Goal: Use online tool/utility: Utilize a website feature to perform a specific function

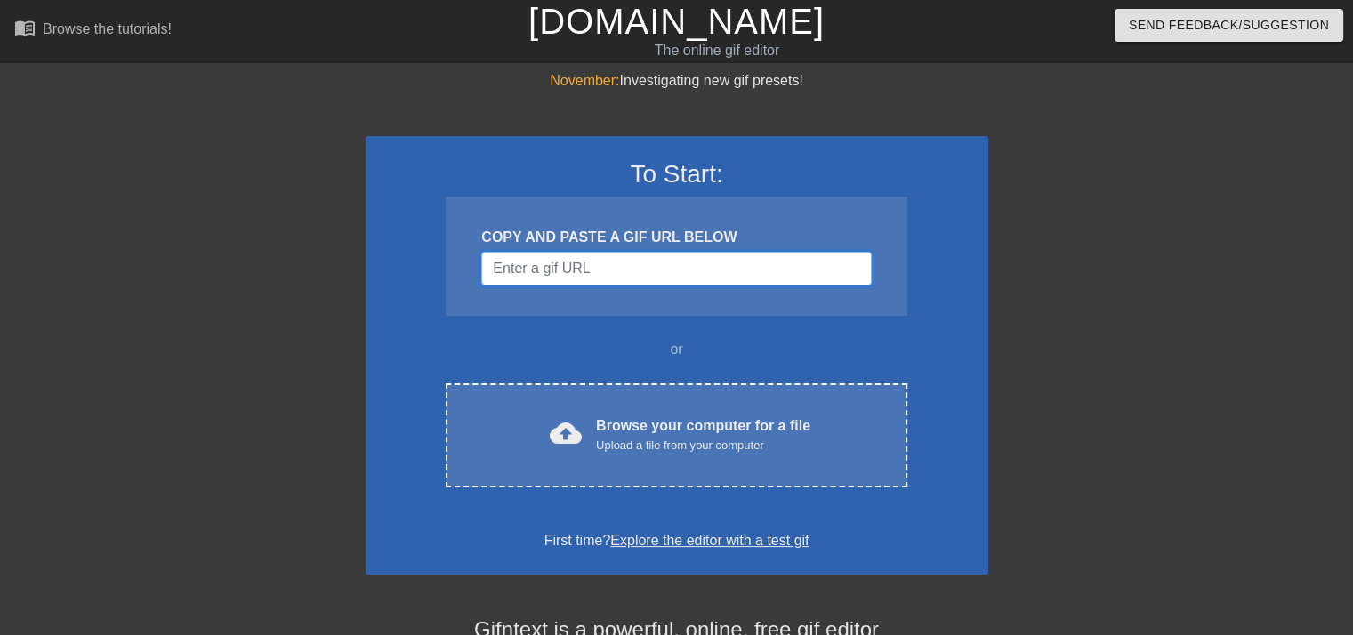
click at [587, 270] on input "Username" at bounding box center [676, 269] width 390 height 34
paste input "[ 𝘎𝘰𝘫𝘰 𝘊𝘭𝘢𝘯 𝘔𝘦𝘮𝘣𝘦𝘳 ]"
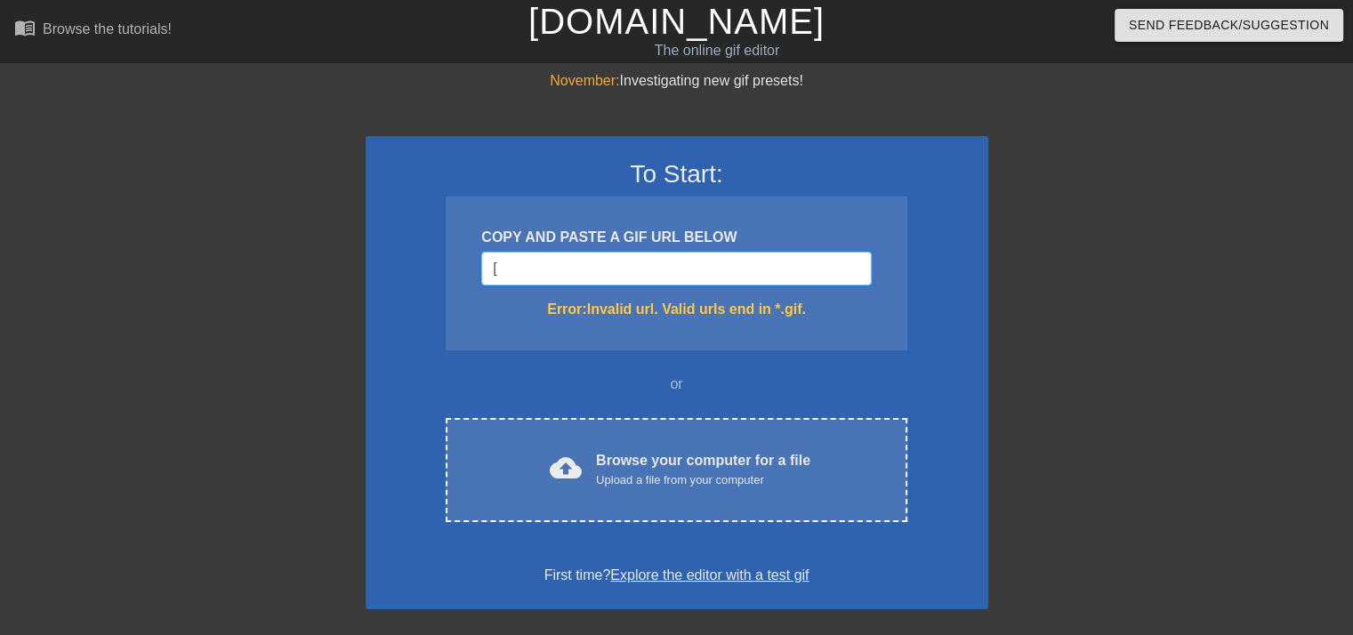
type input "["
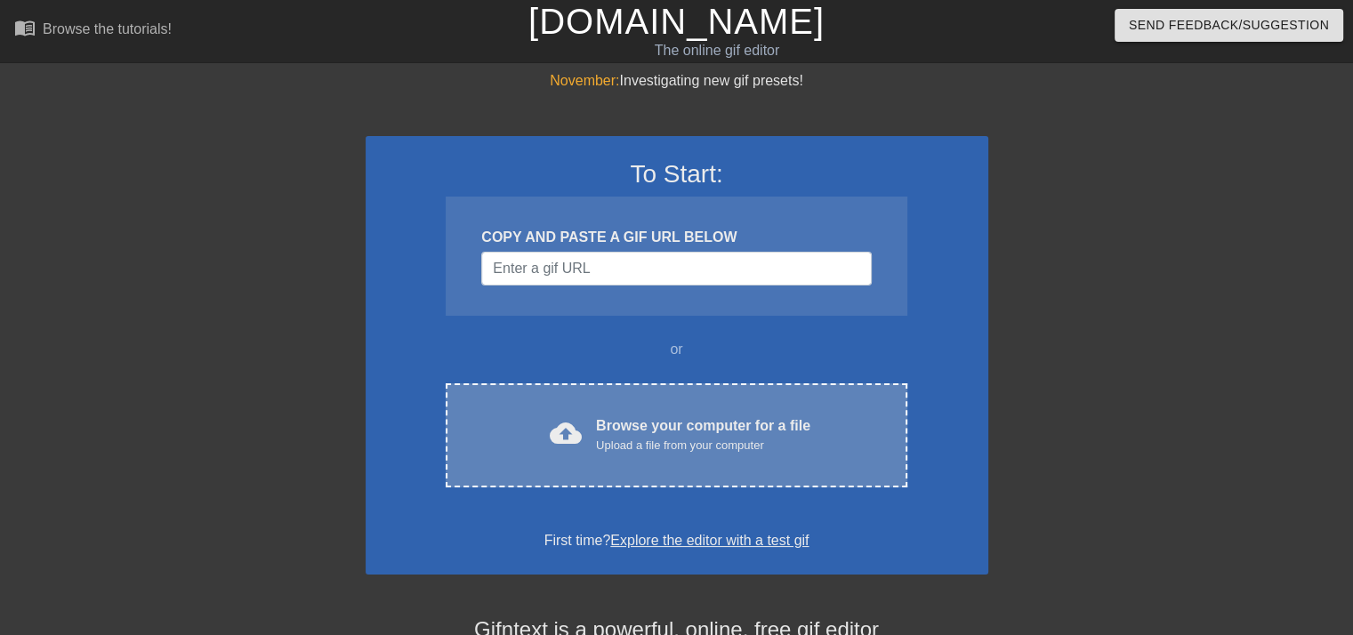
click at [588, 454] on div "cloud_upload Browse your computer for a file Upload a file from your computer C…" at bounding box center [676, 435] width 461 height 104
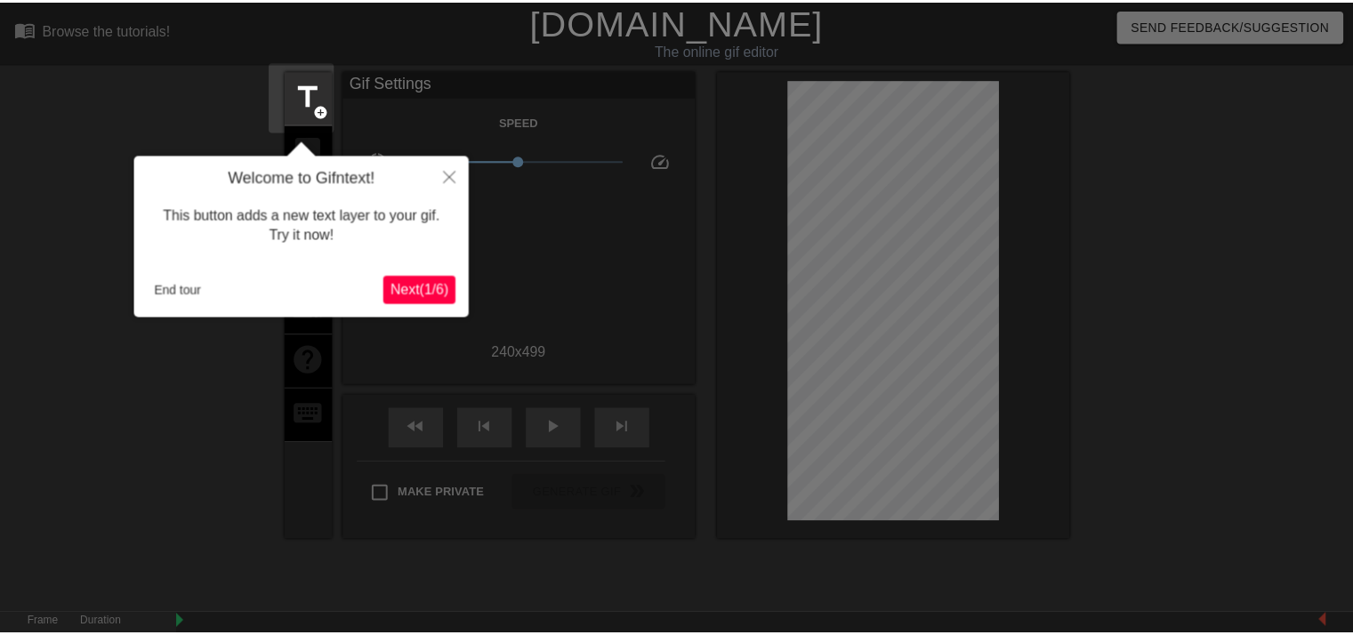
scroll to position [43, 0]
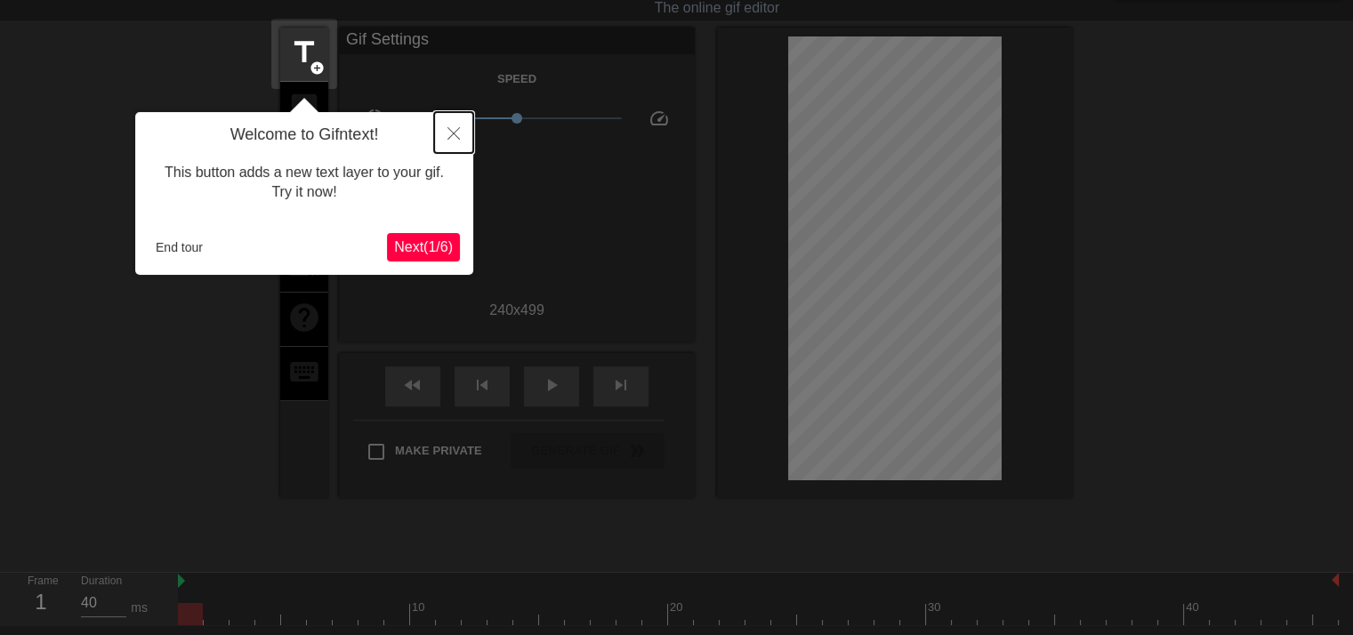
click at [454, 133] on icon "Close" at bounding box center [453, 133] width 12 height 12
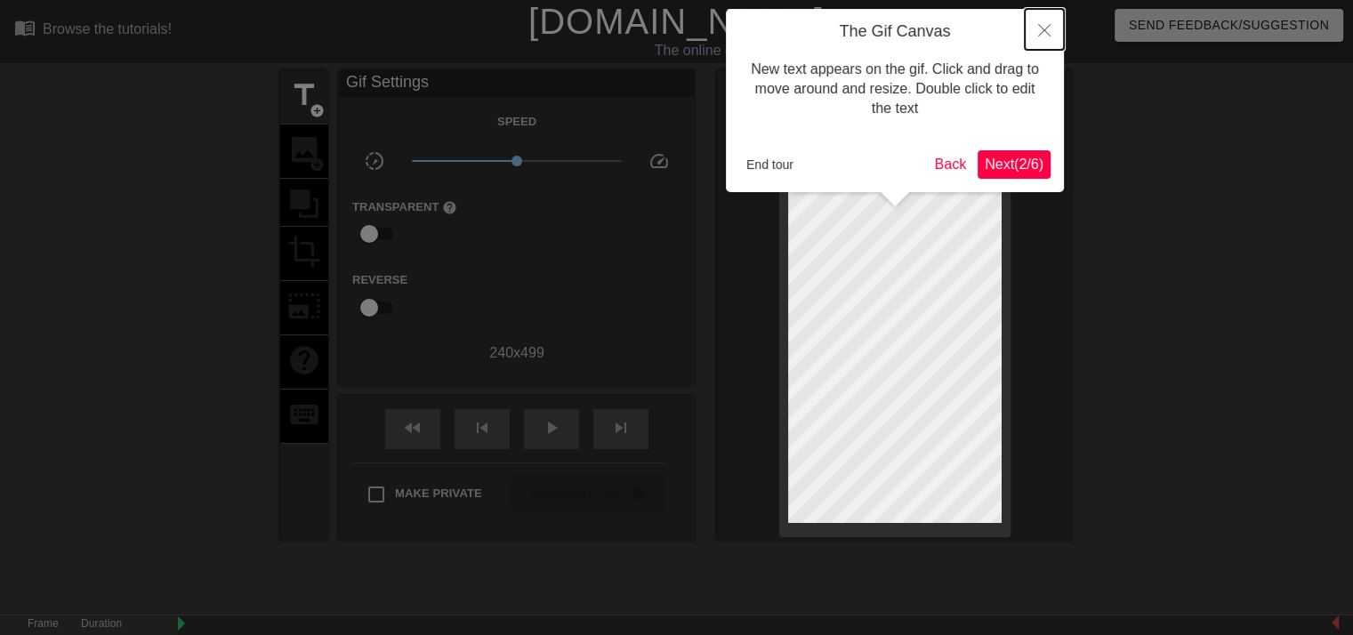
click at [1048, 35] on icon "Close" at bounding box center [1044, 30] width 12 height 12
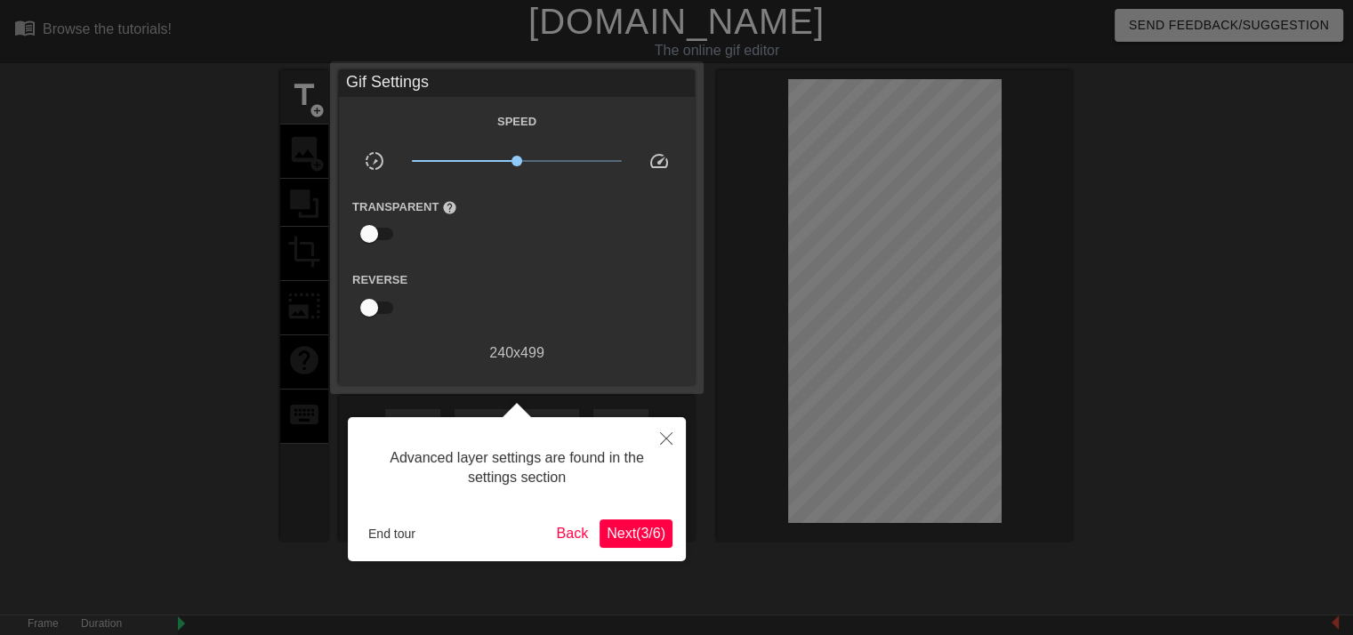
scroll to position [43, 0]
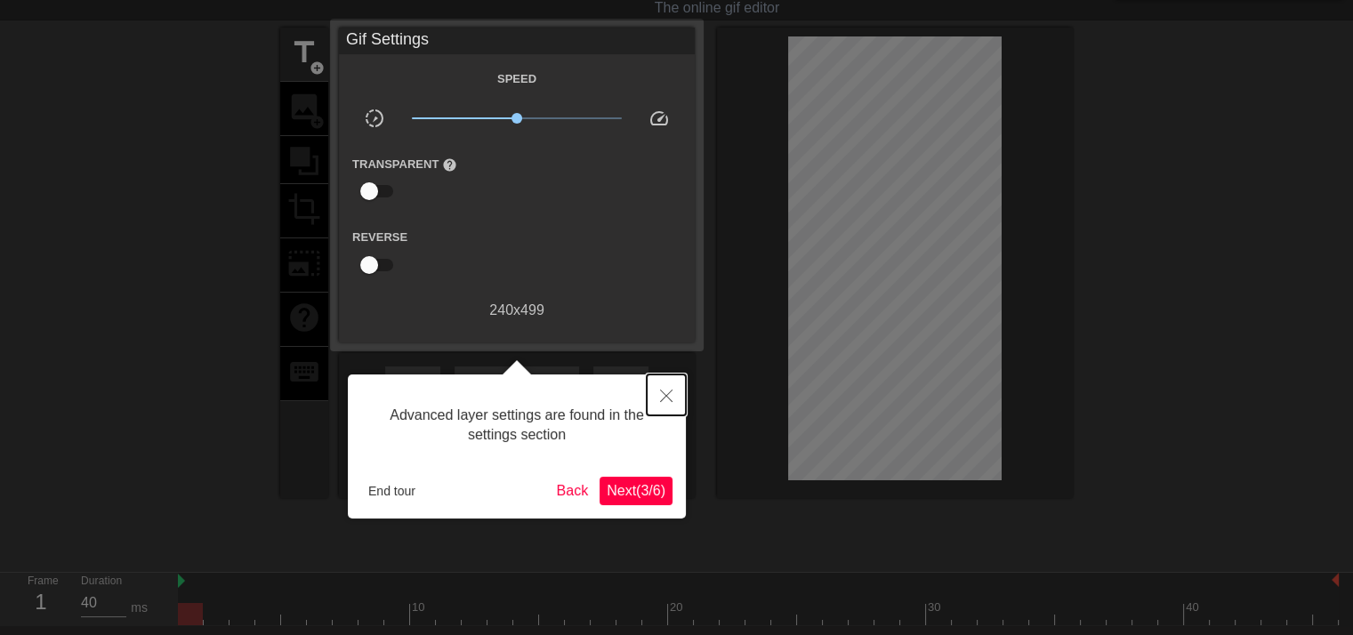
click at [663, 397] on icon "Close" at bounding box center [666, 396] width 12 height 12
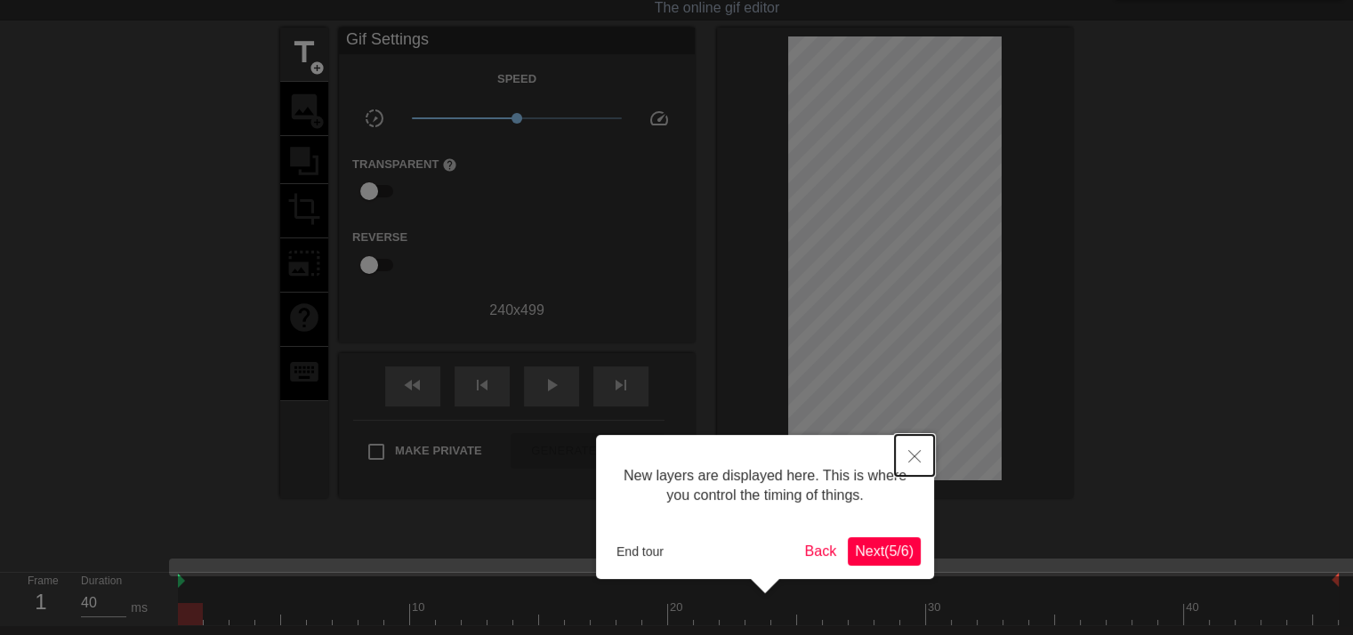
click at [920, 443] on button "Close" at bounding box center [914, 455] width 39 height 41
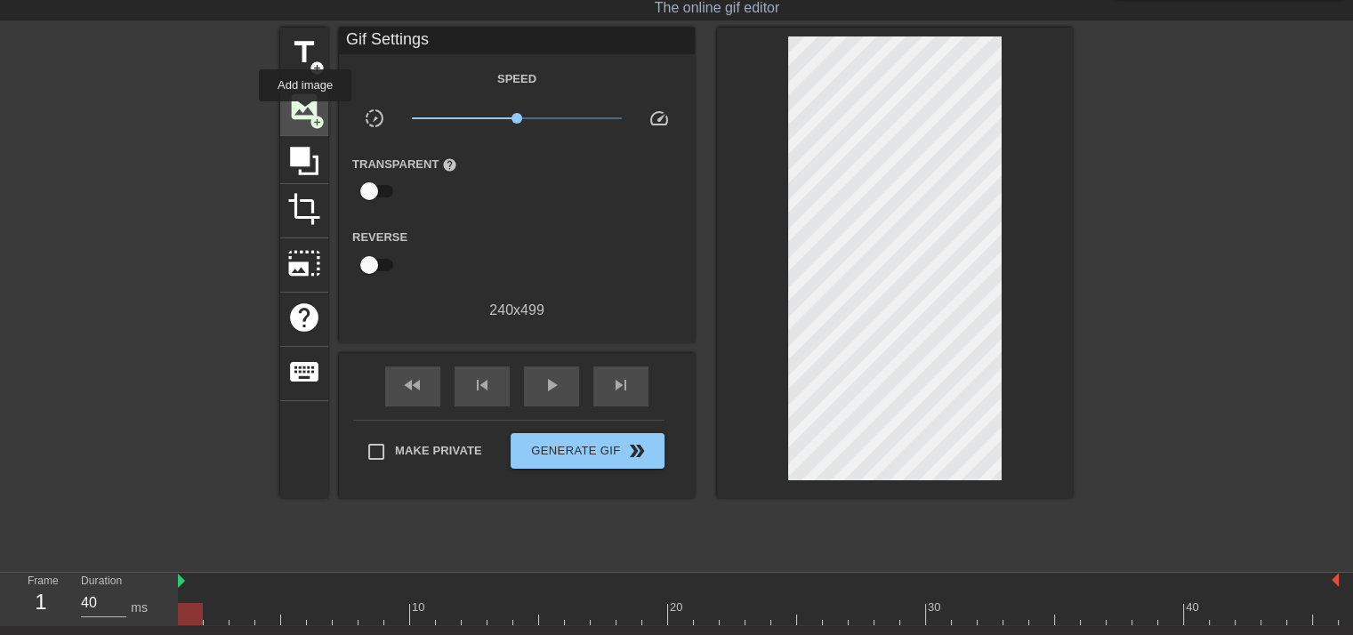
click at [305, 113] on span "image" at bounding box center [304, 107] width 34 height 34
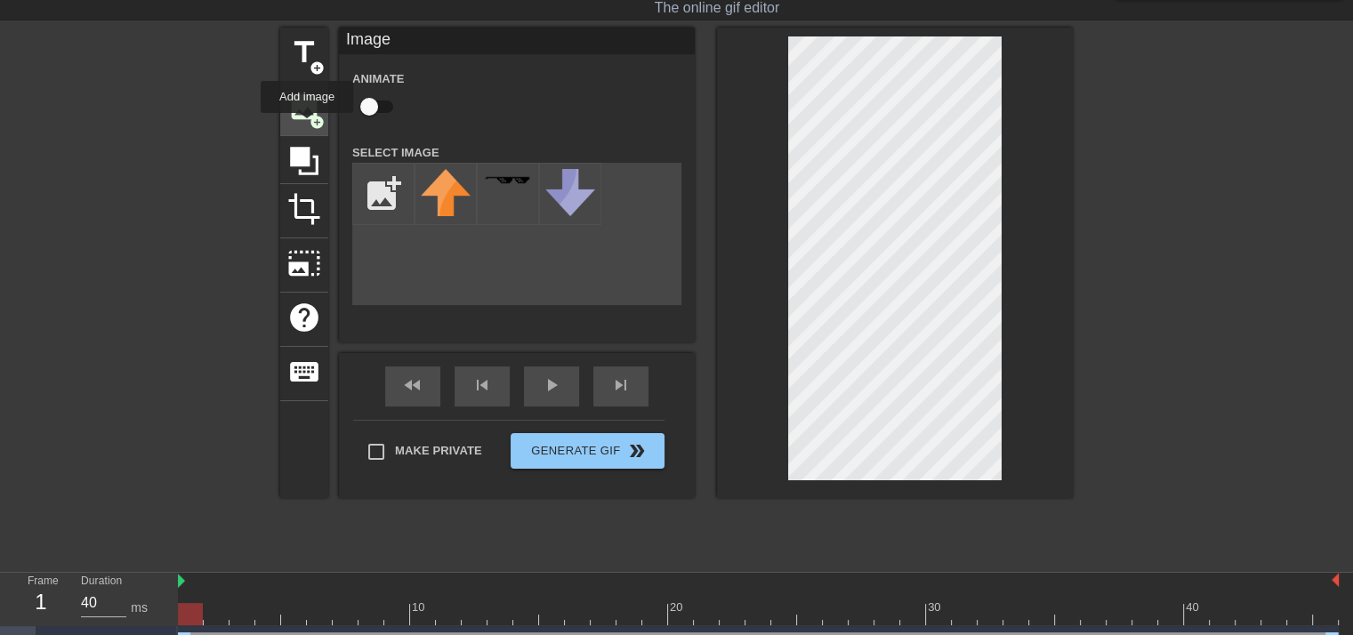
scroll to position [0, 0]
click at [376, 191] on input "file" at bounding box center [383, 194] width 60 height 60
type input "C:\fakepath\Screenshot [DATE] 132456.png"
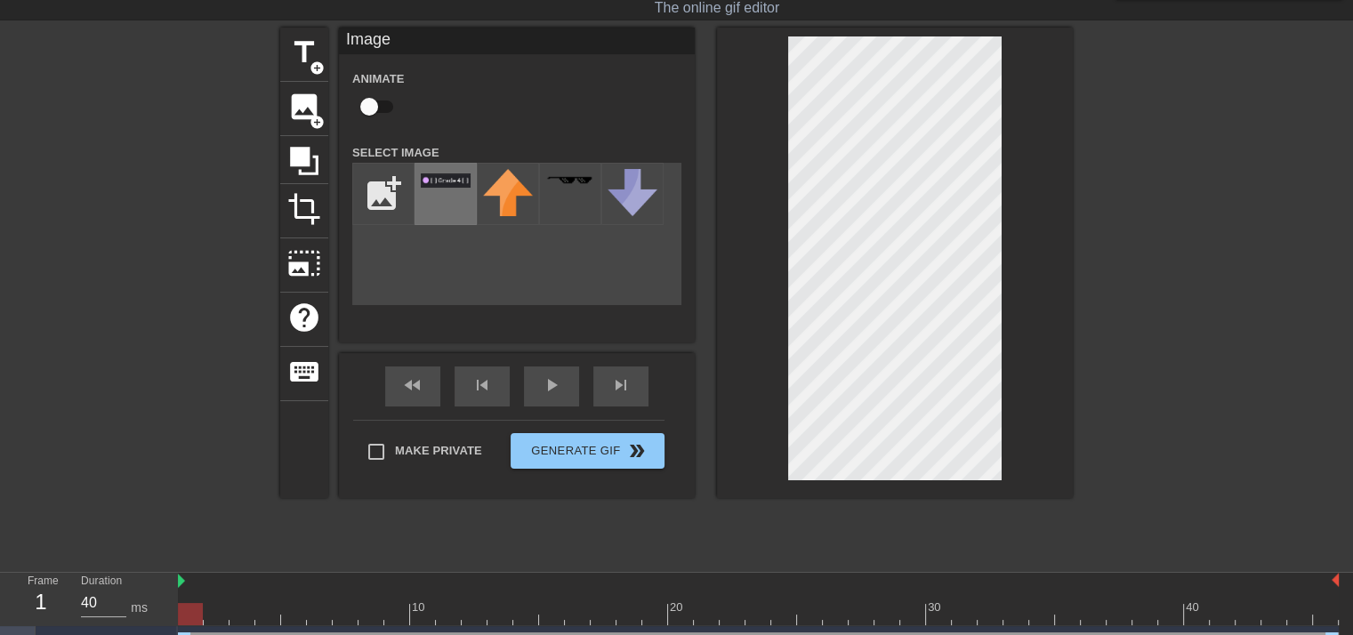
click at [462, 200] on div at bounding box center [445, 194] width 62 height 62
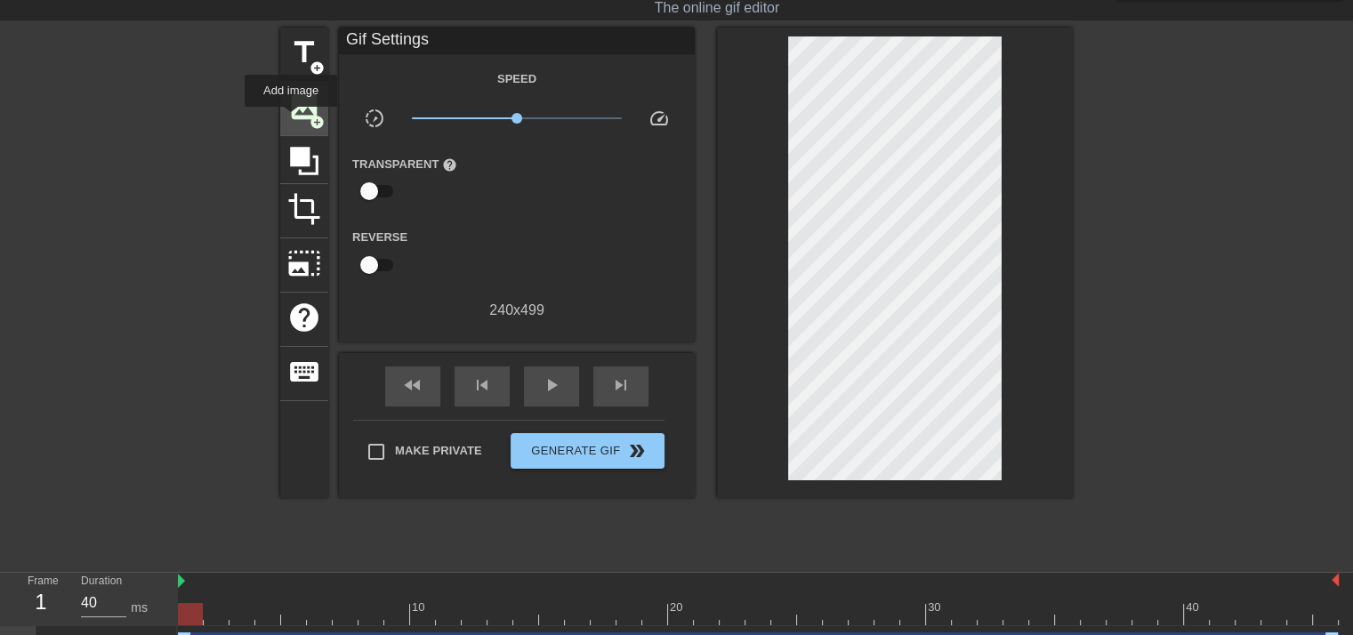
click at [297, 118] on span "image" at bounding box center [304, 107] width 34 height 34
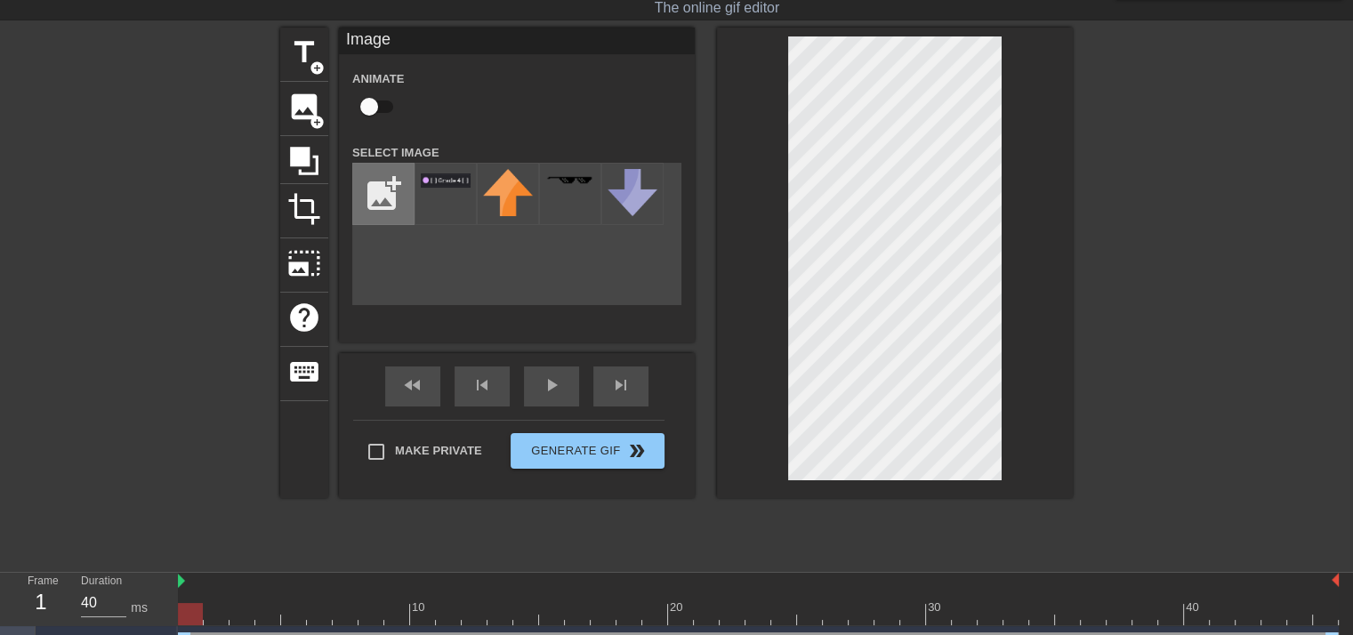
click at [395, 179] on input "file" at bounding box center [383, 194] width 60 height 60
type input "C:\fakepath\Screenshot 2025-08-18 132545.png"
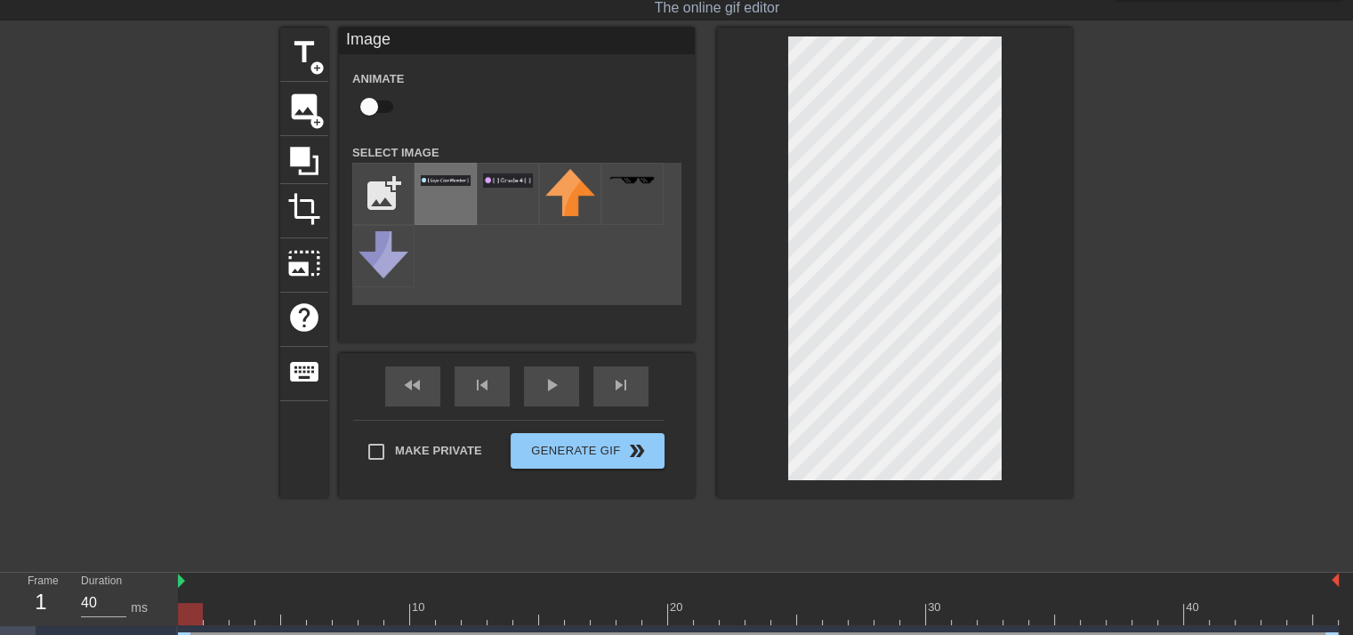
click at [442, 197] on div at bounding box center [445, 194] width 62 height 62
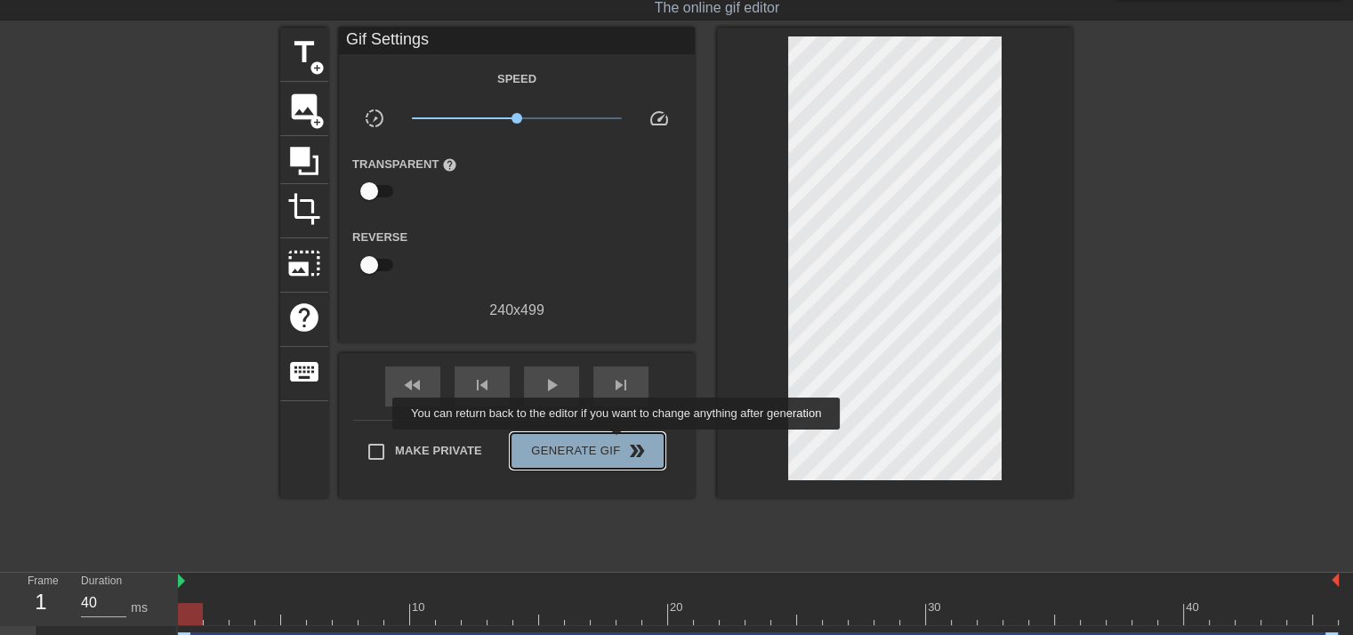
click at [618, 442] on span "Generate Gif double_arrow" at bounding box center [588, 450] width 140 height 21
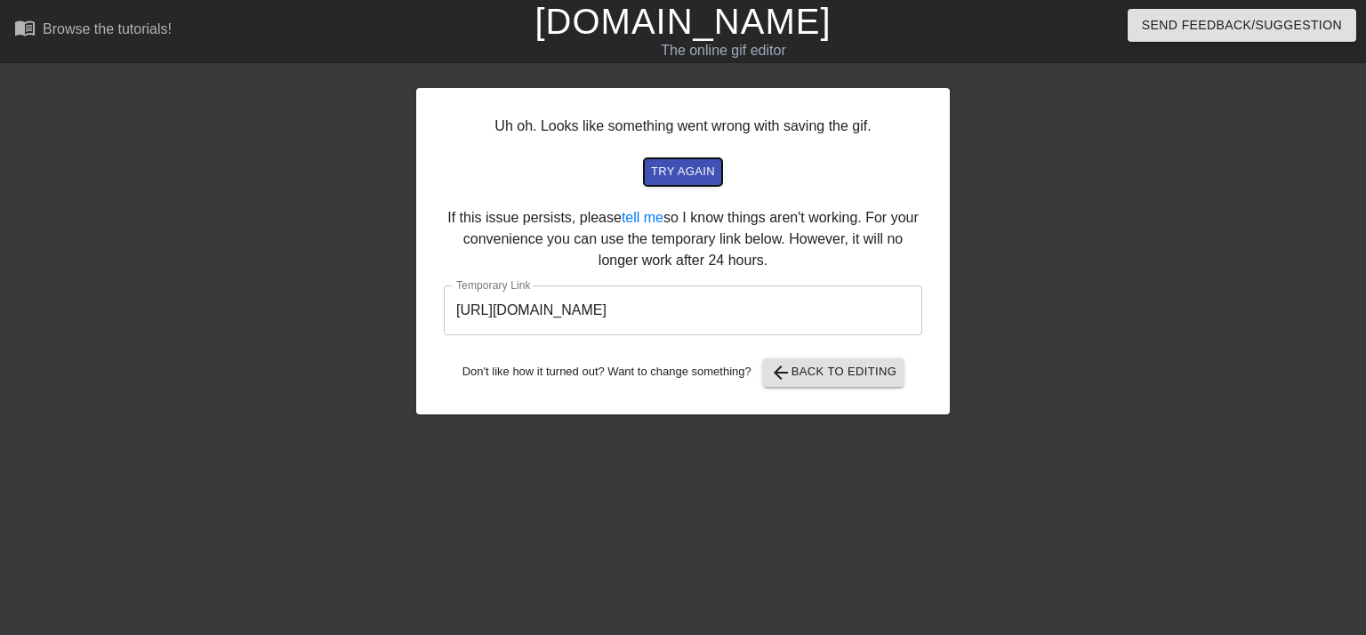
click at [703, 170] on span "try again" at bounding box center [683, 172] width 64 height 20
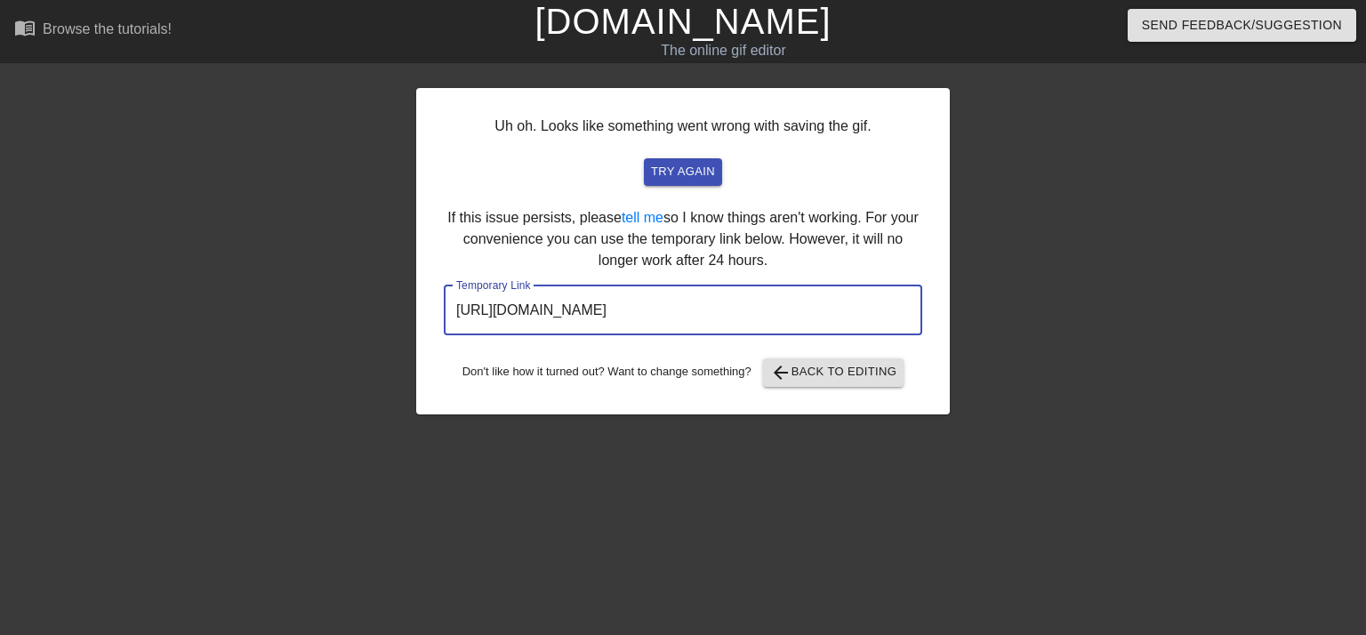
drag, startPoint x: 854, startPoint y: 311, endPoint x: 420, endPoint y: 314, distance: 434.0
click at [420, 314] on div "Uh oh. Looks like something went wrong with saving the gif. try again If this i…" at bounding box center [683, 251] width 534 height 326
click at [784, 374] on span "arrow_back" at bounding box center [780, 372] width 21 height 21
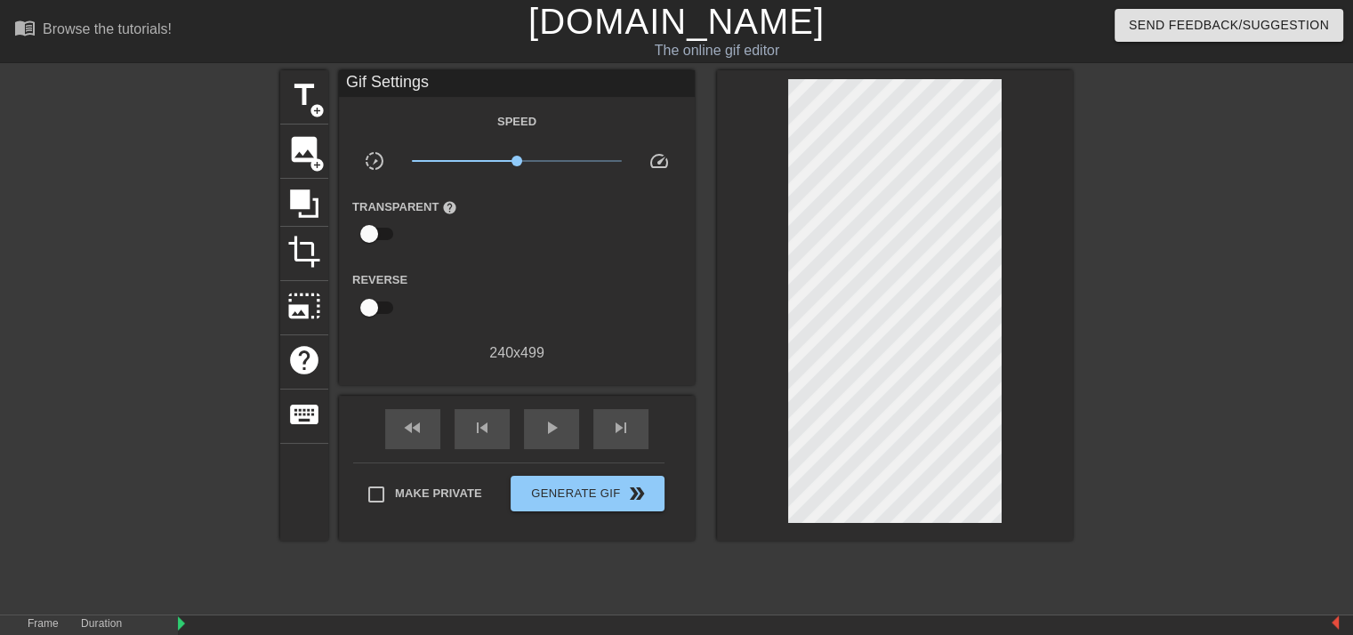
click at [523, 549] on div "title add_circle image add_circle crop photo_size_select_large help keyboard Gi…" at bounding box center [676, 337] width 792 height 534
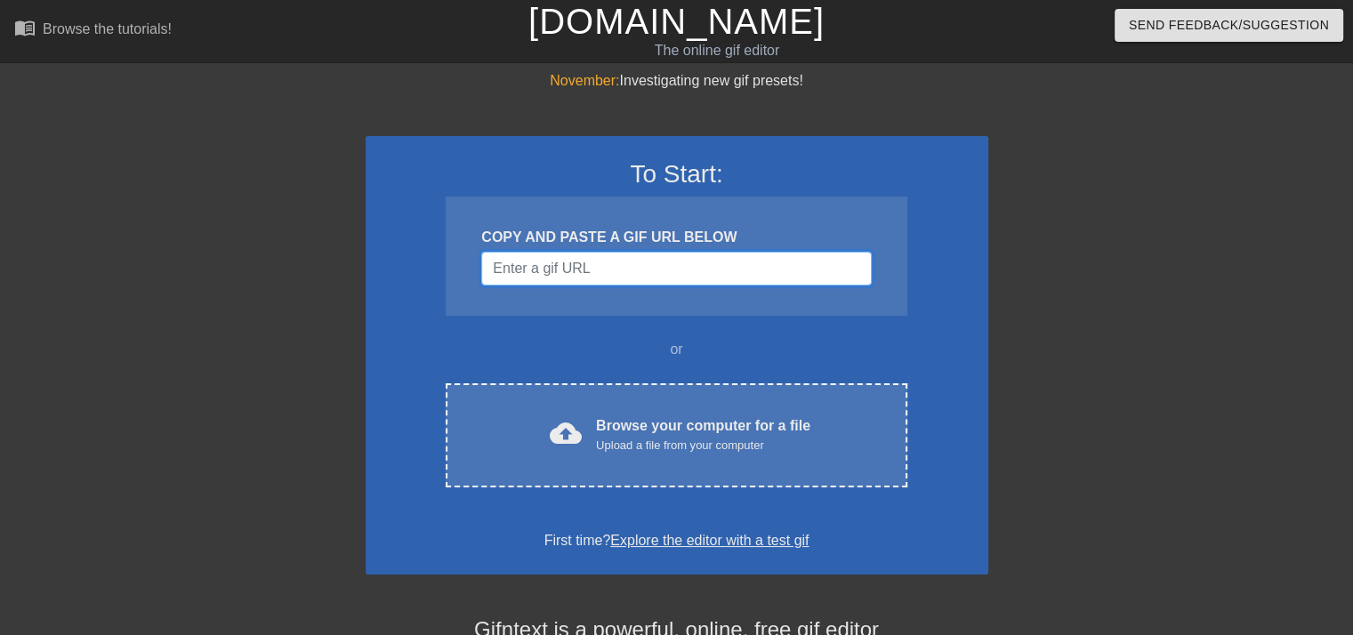
click at [672, 264] on input "Username" at bounding box center [676, 269] width 390 height 34
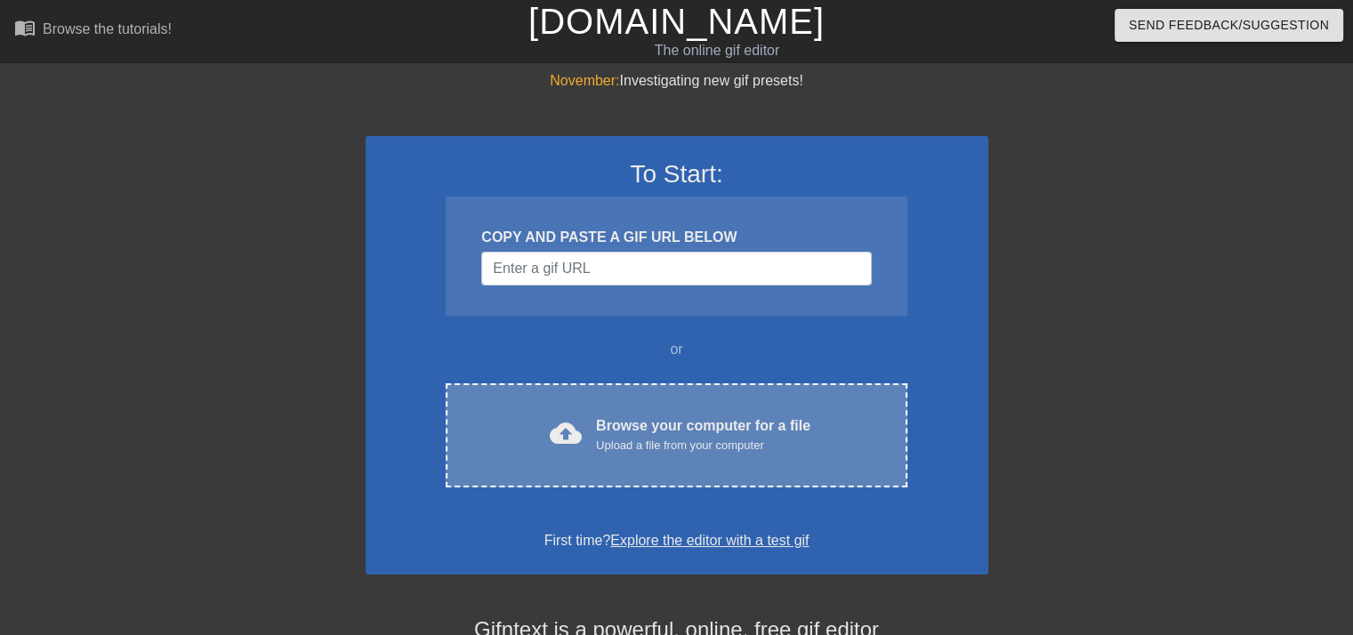
click at [661, 406] on div "cloud_upload Browse your computer for a file Upload a file from your computer C…" at bounding box center [676, 435] width 461 height 104
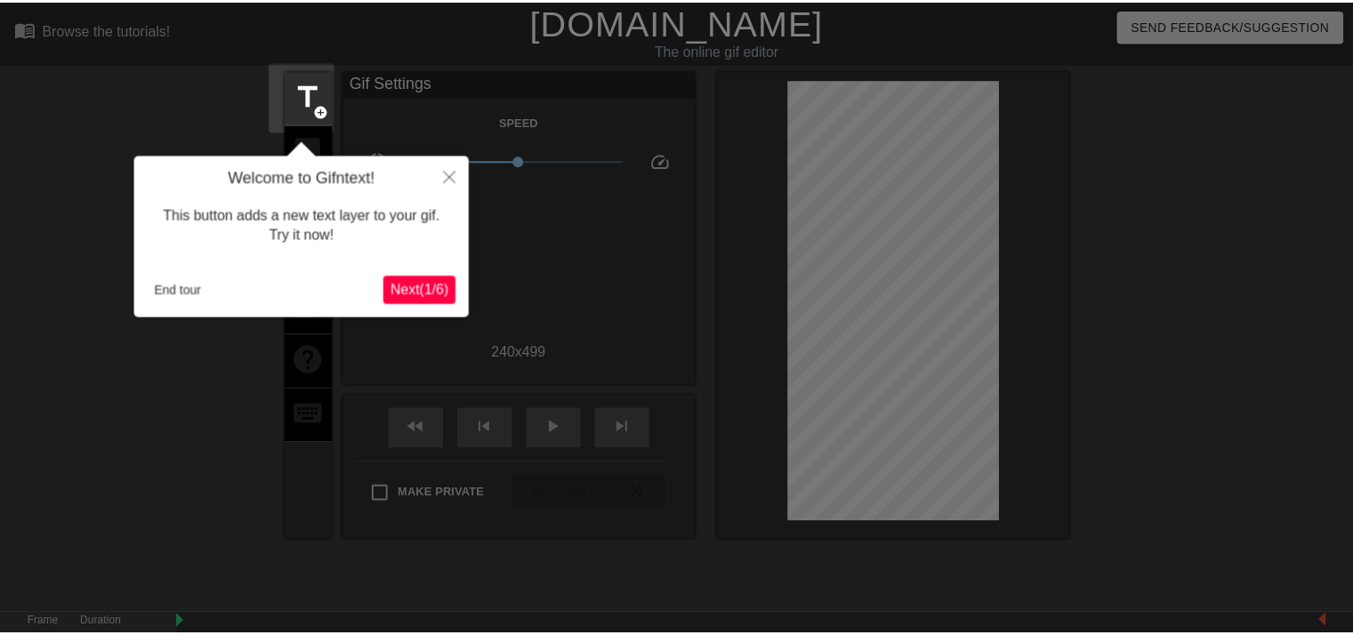
scroll to position [43, 0]
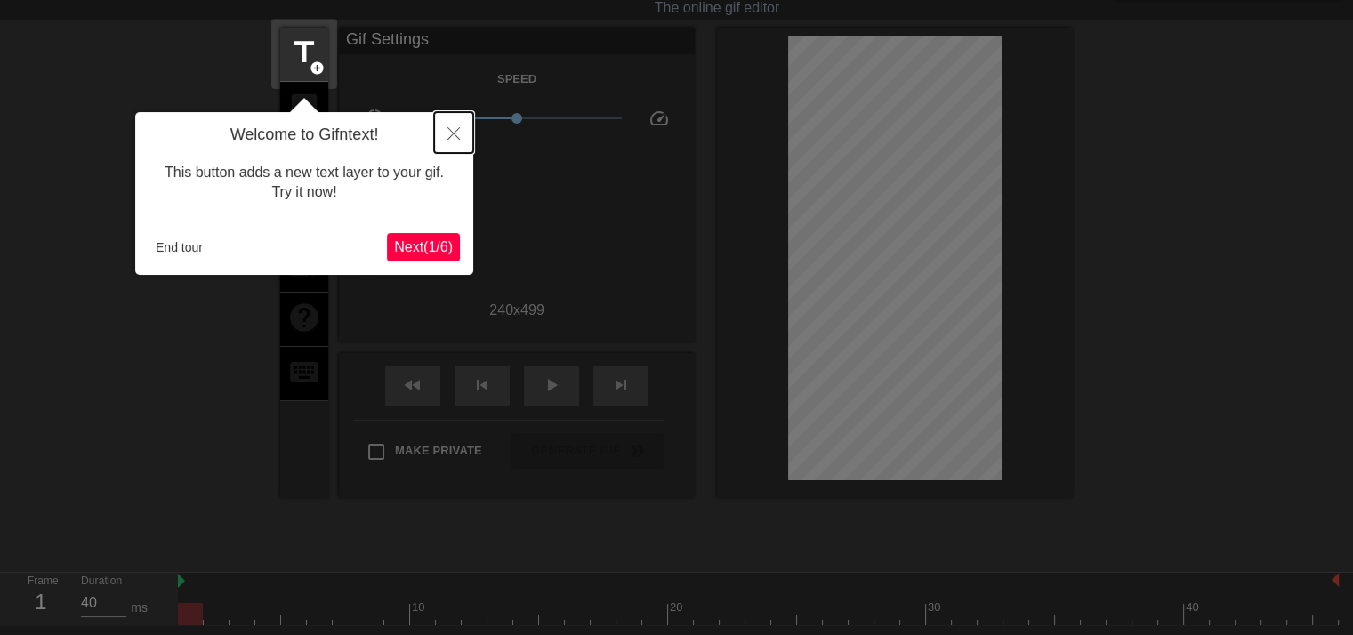
click at [461, 126] on button "Close" at bounding box center [453, 132] width 39 height 41
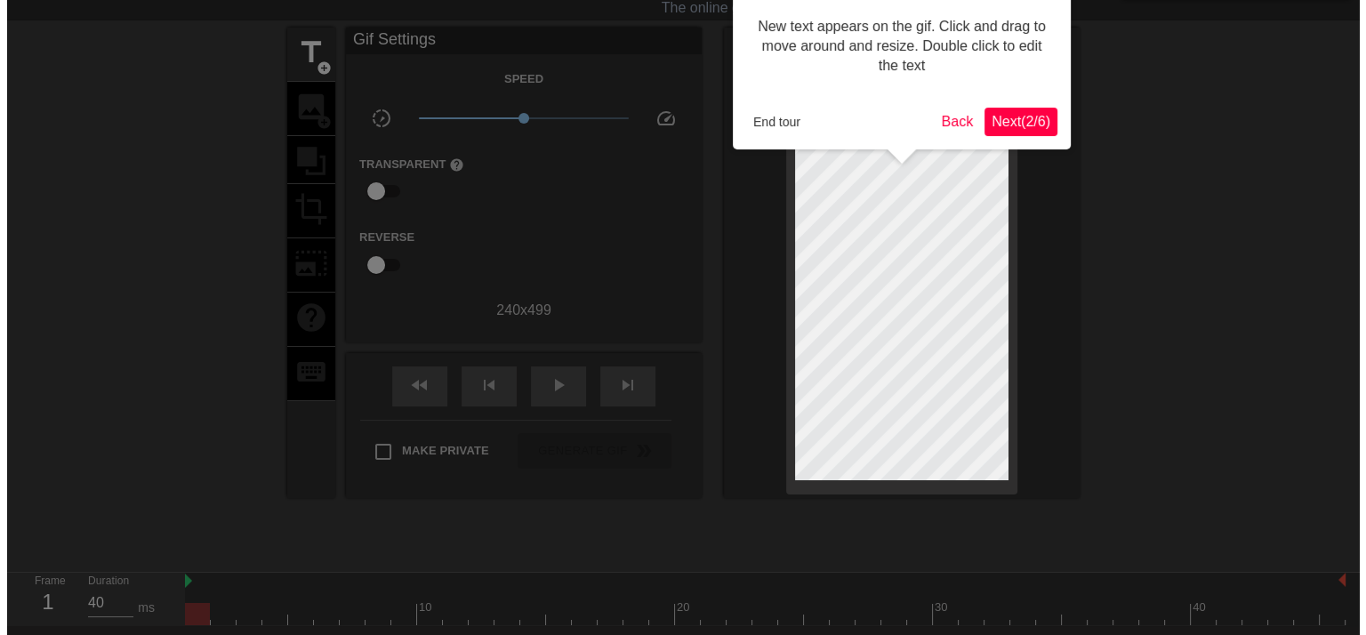
scroll to position [0, 0]
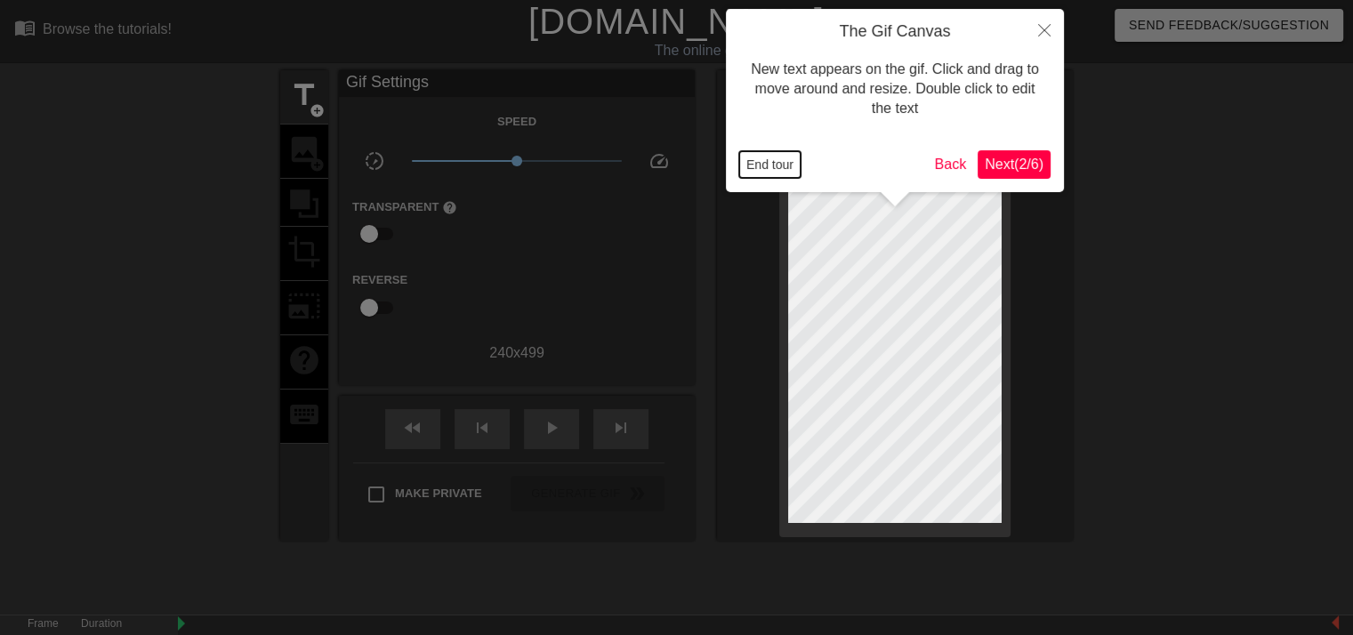
click at [781, 171] on button "End tour" at bounding box center [769, 164] width 61 height 27
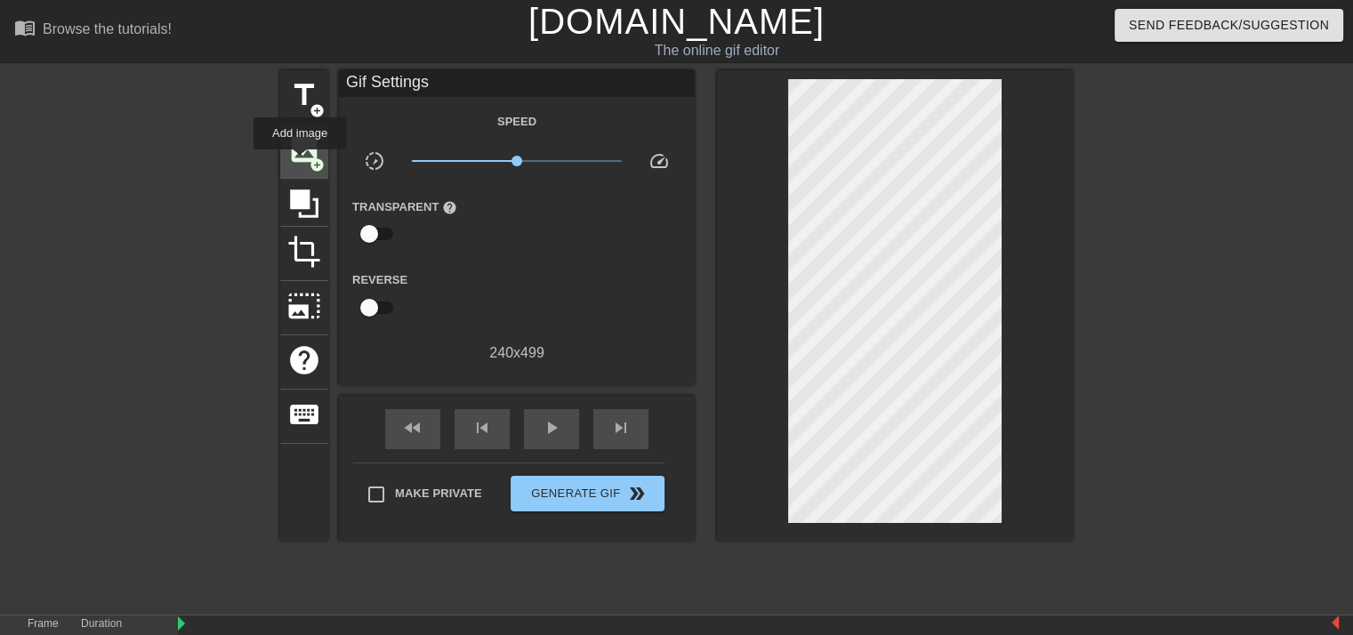
click at [304, 150] on span "image" at bounding box center [304, 150] width 34 height 34
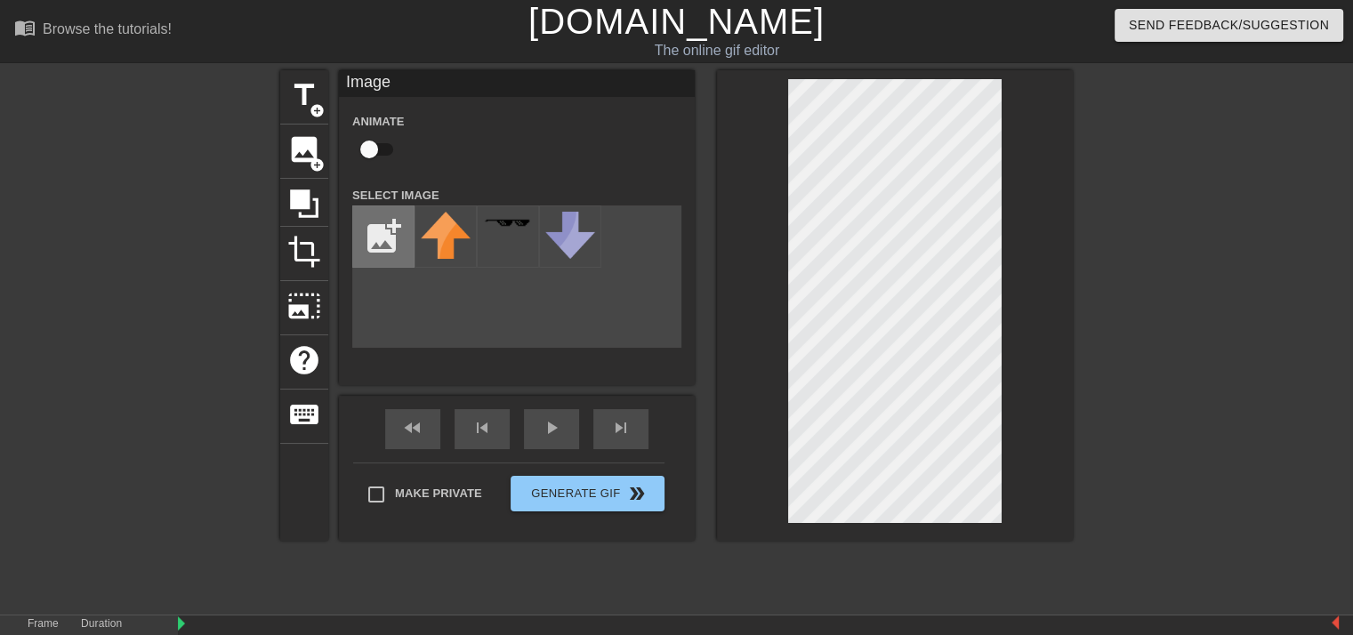
click at [373, 232] on input "file" at bounding box center [383, 236] width 60 height 60
type input "C:\fakepath\Screenshot [DATE] 132913.png"
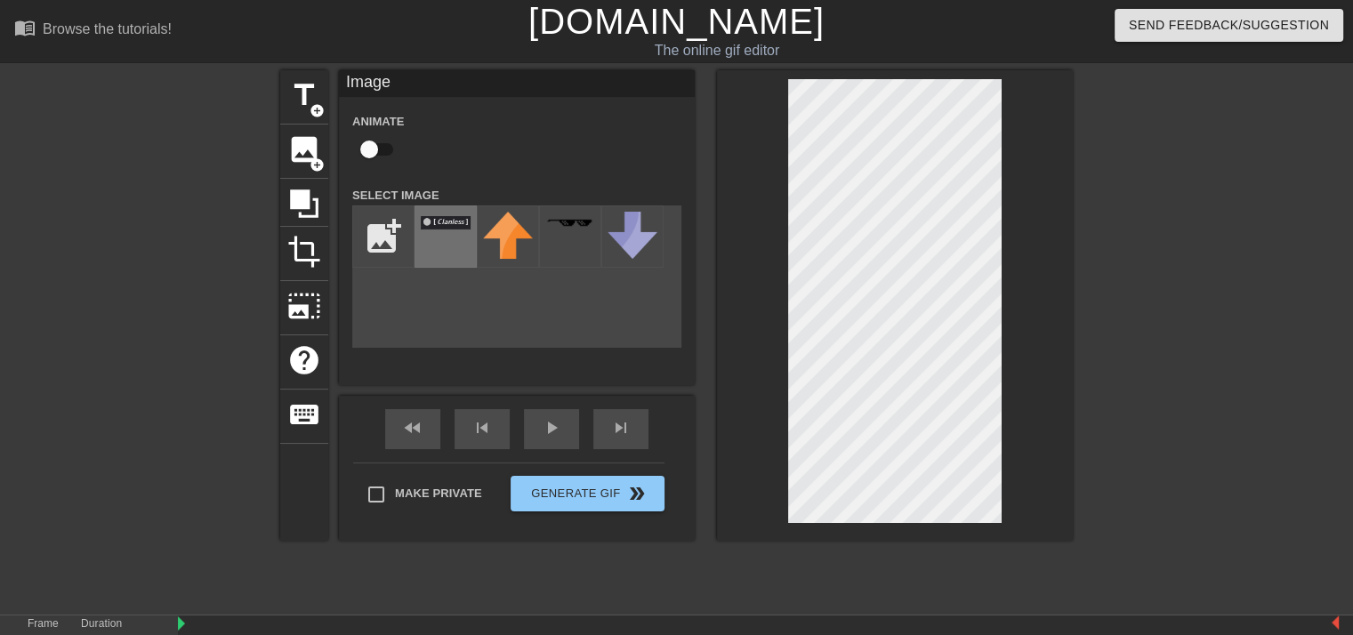
click at [458, 261] on div at bounding box center [445, 236] width 62 height 62
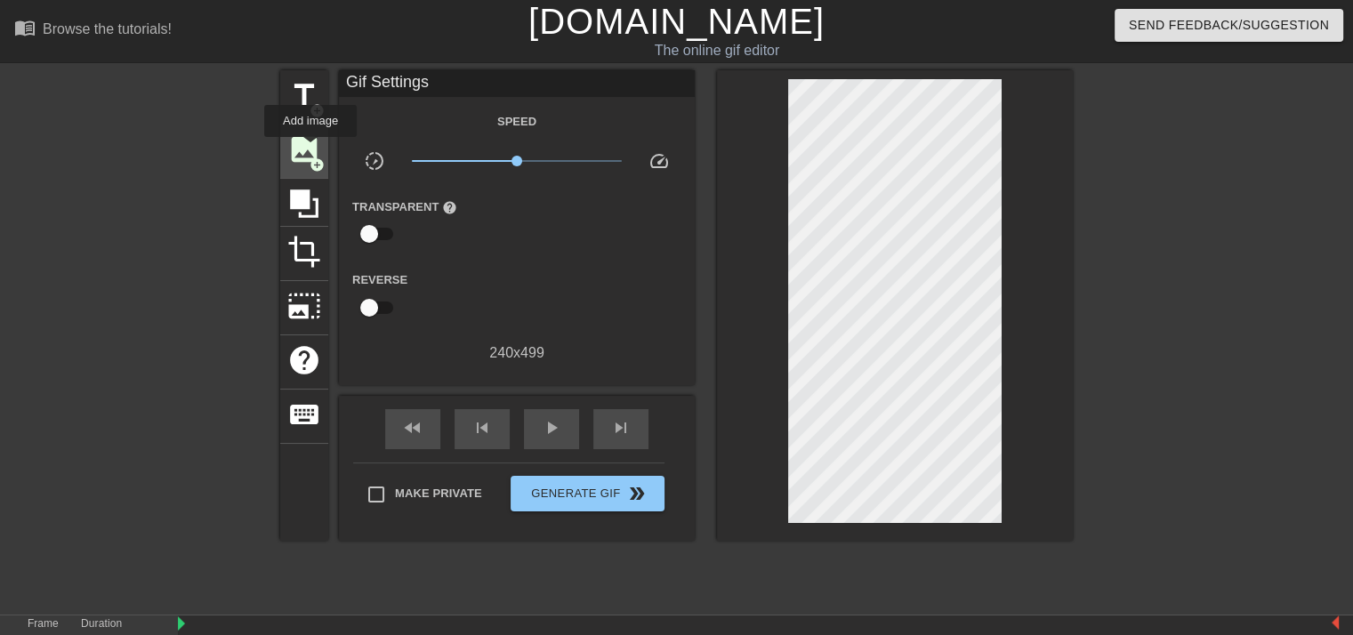
click at [310, 149] on span "image" at bounding box center [304, 150] width 34 height 34
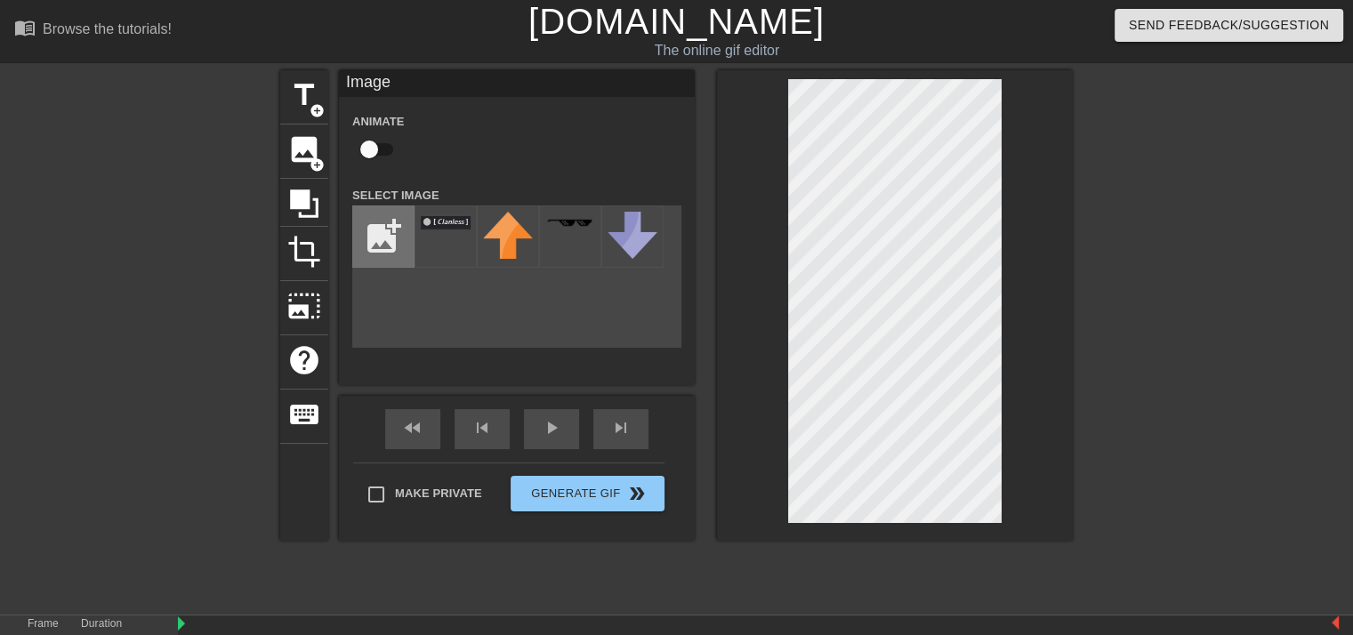
click at [401, 239] on input "file" at bounding box center [383, 236] width 60 height 60
type input "C:\fakepath\Screenshot [DATE] 132456.png"
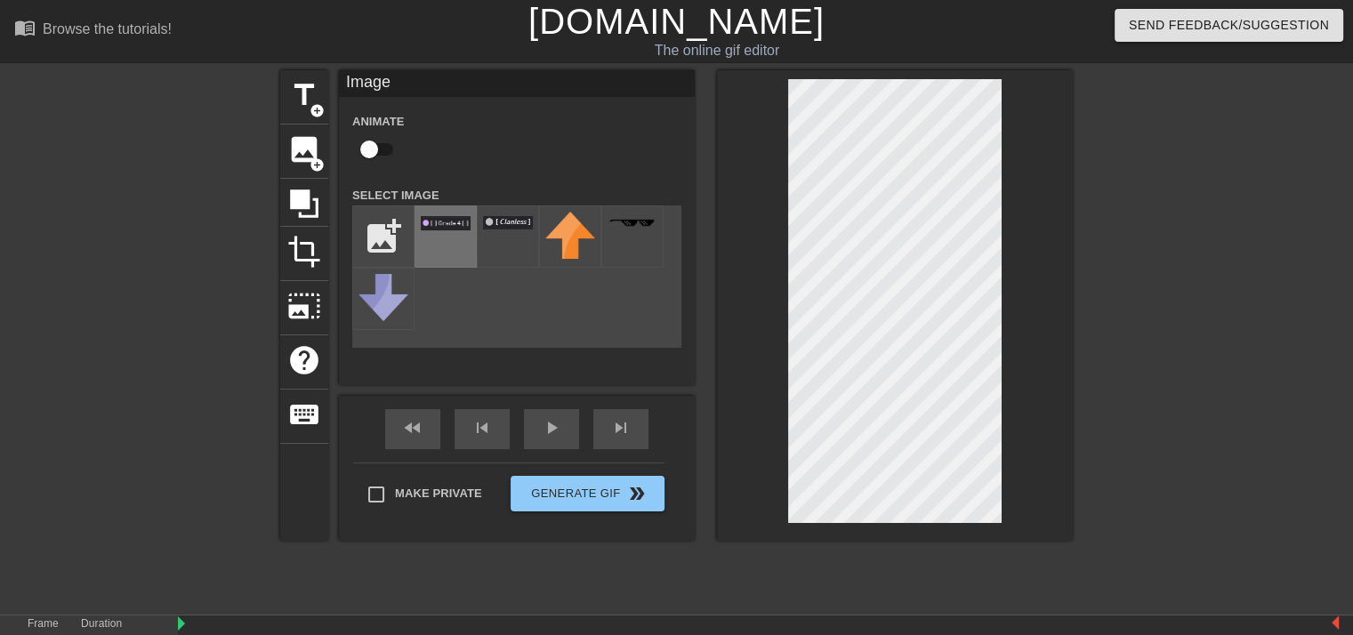
click at [433, 261] on div at bounding box center [445, 236] width 62 height 62
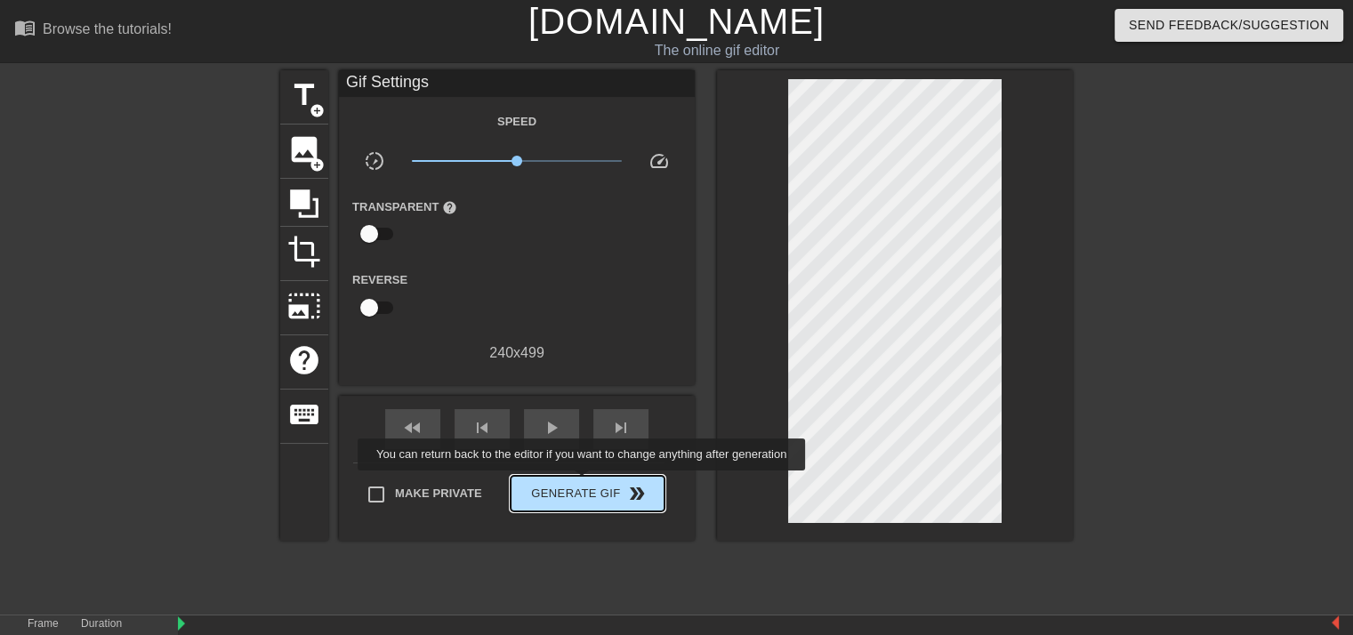
click at [583, 483] on span "Generate Gif double_arrow" at bounding box center [588, 493] width 140 height 21
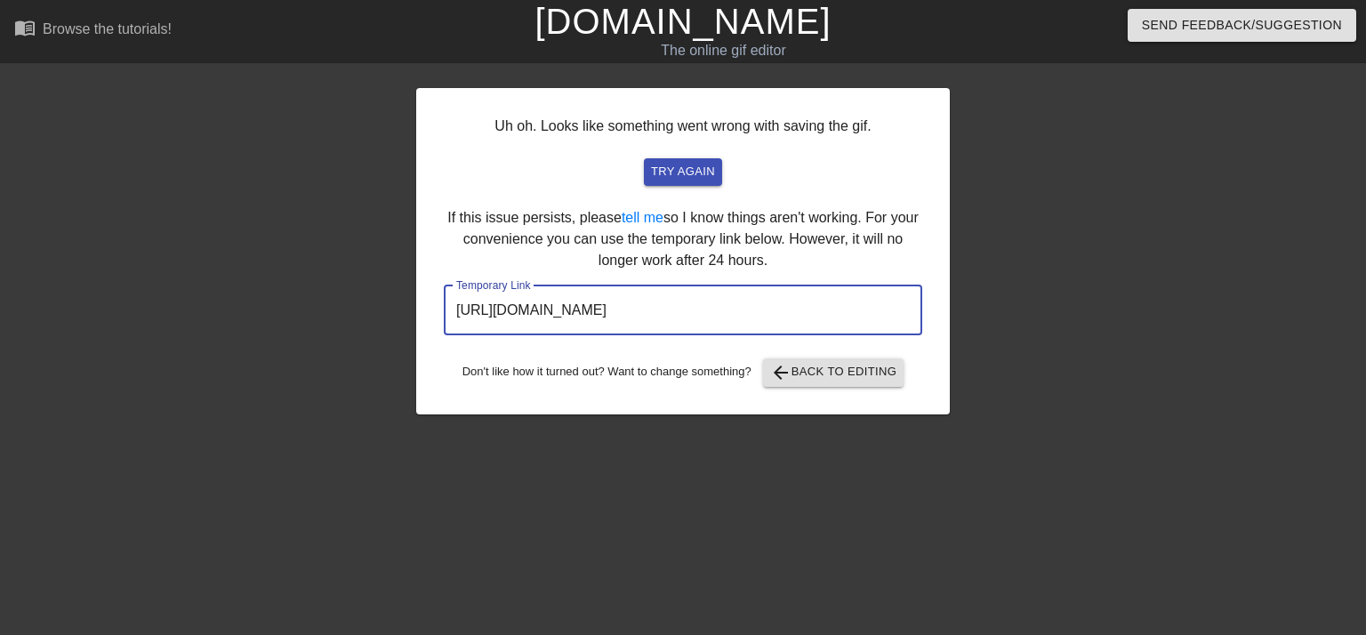
click at [859, 315] on input "[URL][DOMAIN_NAME]" at bounding box center [683, 310] width 478 height 50
